Goal: Transaction & Acquisition: Purchase product/service

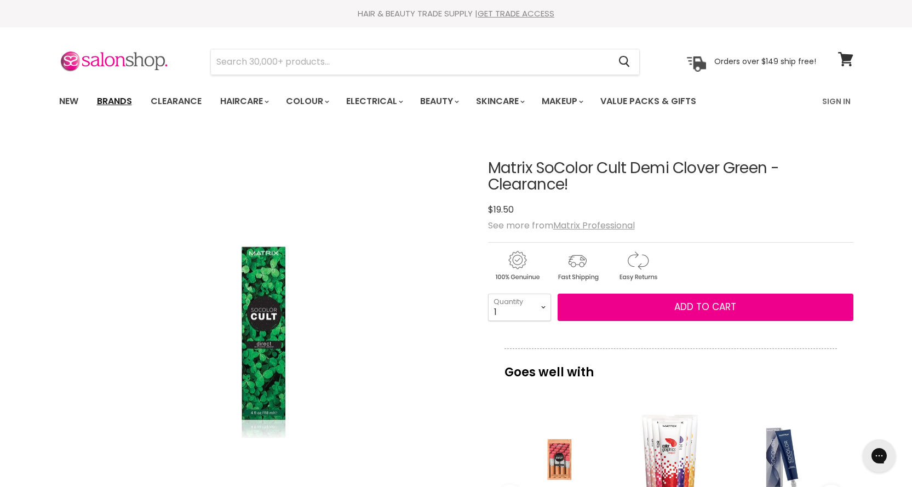
click at [117, 101] on link "Brands" at bounding box center [114, 101] width 51 height 23
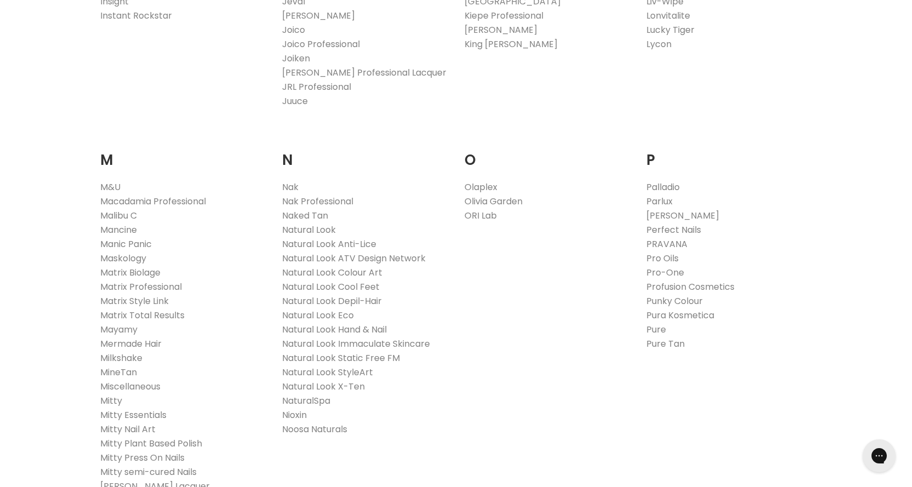
scroll to position [1150, 0]
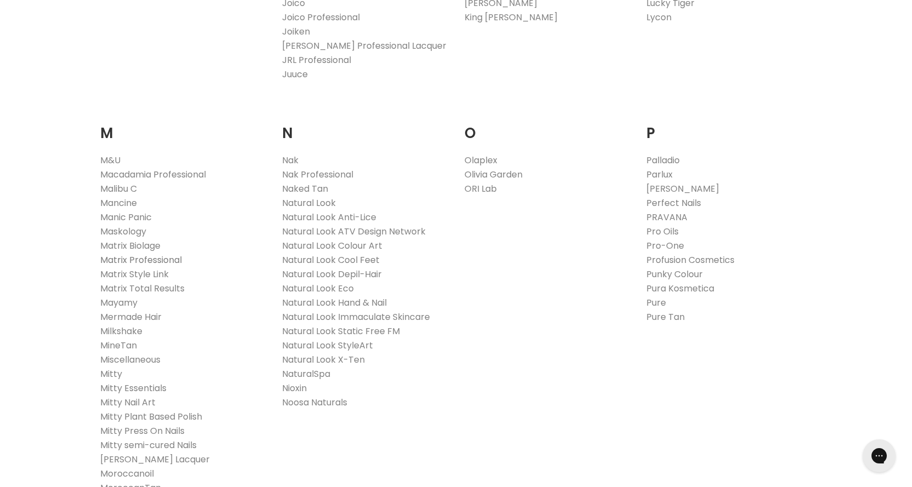
click at [115, 258] on link "Matrix Professional" at bounding box center [141, 260] width 82 height 13
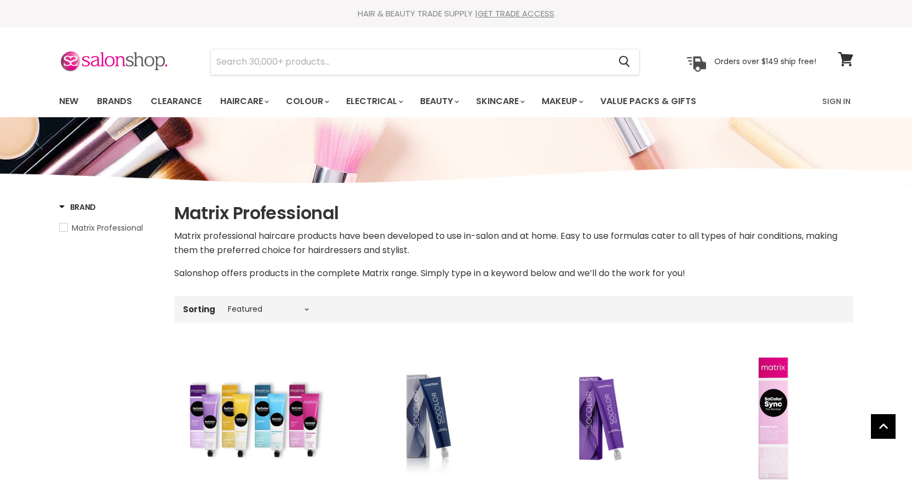
select select "manual"
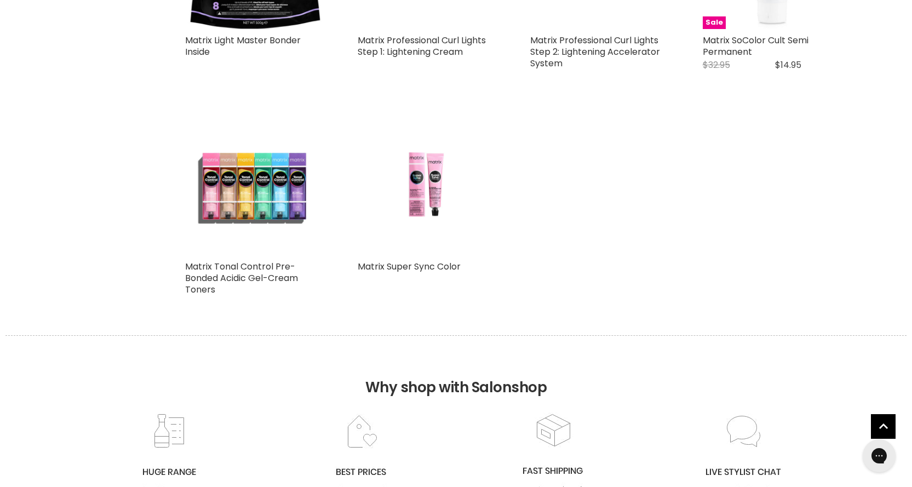
scroll to position [1150, 0]
